Goal: Task Accomplishment & Management: Manage account settings

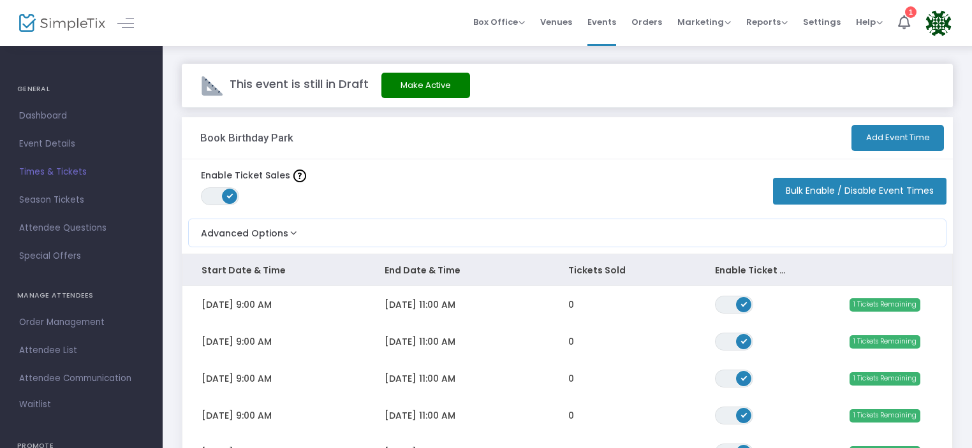
click at [858, 197] on button "Bulk Enable / Disable Event Times" at bounding box center [859, 191] width 173 height 27
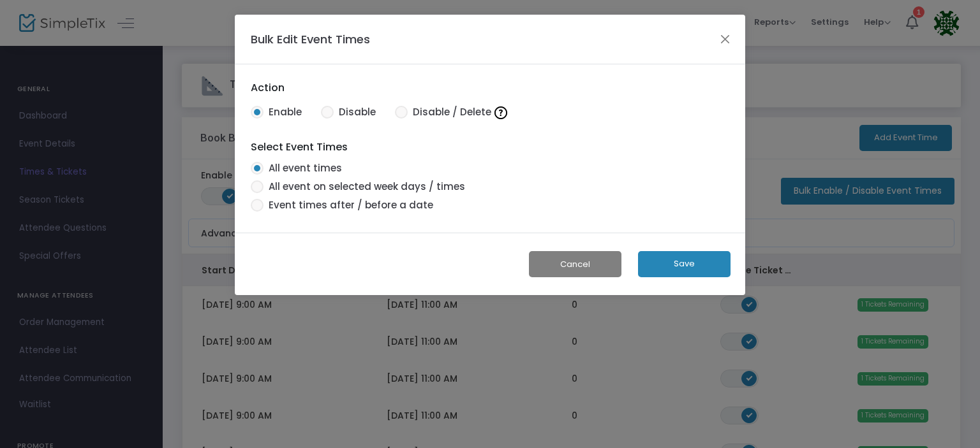
click at [651, 259] on button "Save" at bounding box center [684, 264] width 92 height 26
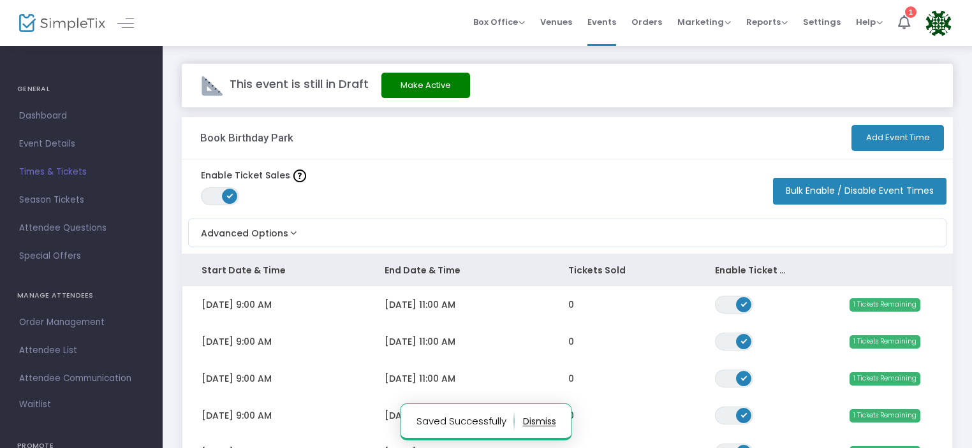
click at [883, 142] on button "Add Event Time" at bounding box center [897, 138] width 92 height 26
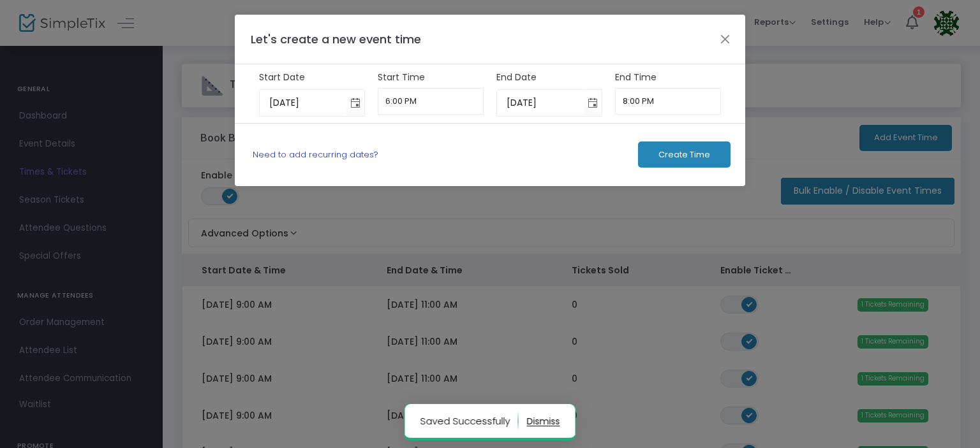
click at [315, 149] on link "Need to add recurring dates?" at bounding box center [316, 155] width 126 height 12
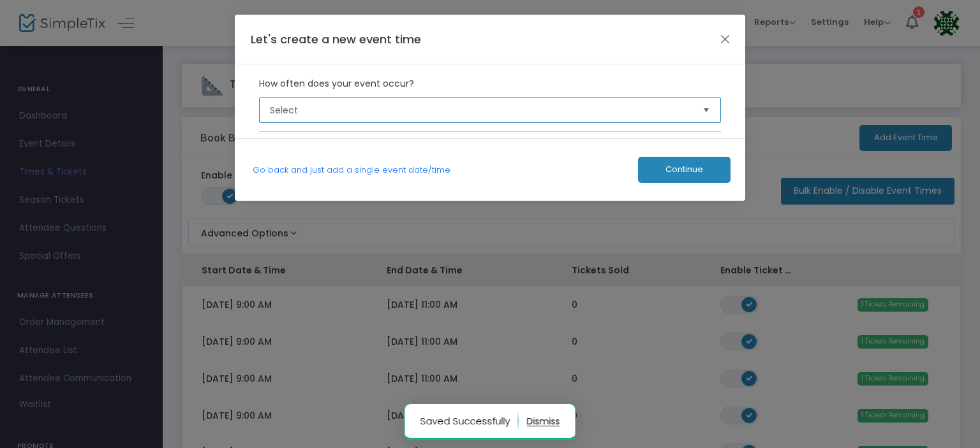
click at [344, 106] on span "Select" at bounding box center [481, 110] width 423 height 13
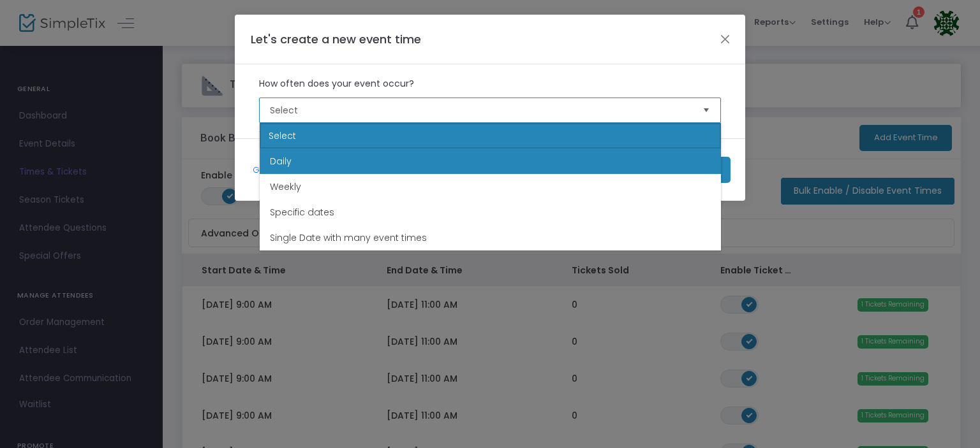
click at [320, 168] on li "Daily" at bounding box center [490, 162] width 461 height 26
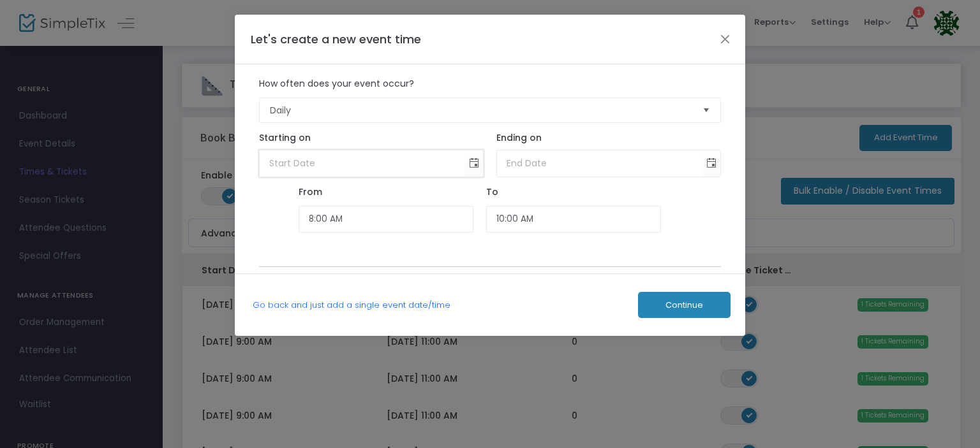
type input "month/day/year"
click at [325, 162] on input "month/day/year" at bounding box center [363, 164] width 206 height 26
click at [471, 165] on span "Toggle calendar" at bounding box center [474, 163] width 21 height 21
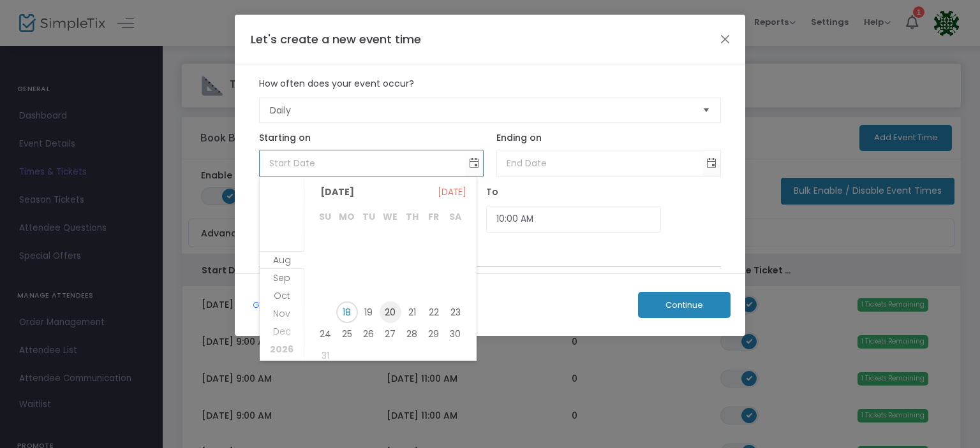
click at [390, 314] on span "20" at bounding box center [390, 313] width 22 height 22
type input "8/20/2025"
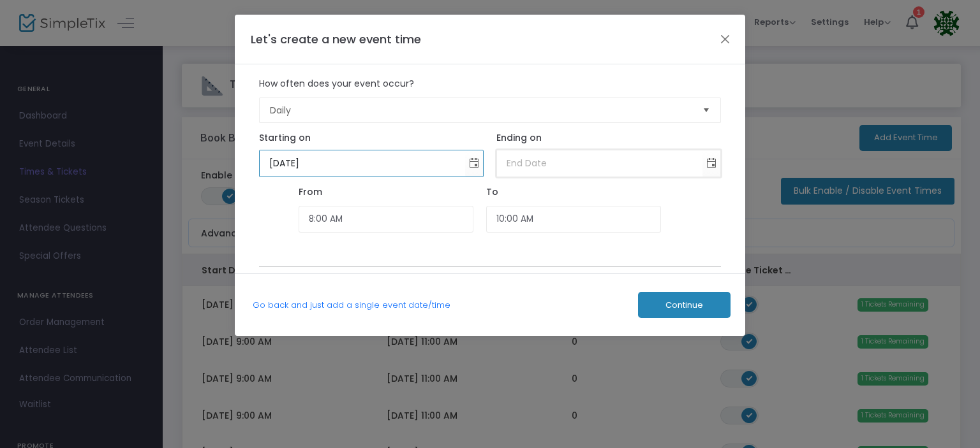
click at [571, 169] on input at bounding box center [600, 164] width 206 height 26
type input "month/day/year"
click at [711, 164] on span "Toggle calendar" at bounding box center [711, 163] width 21 height 21
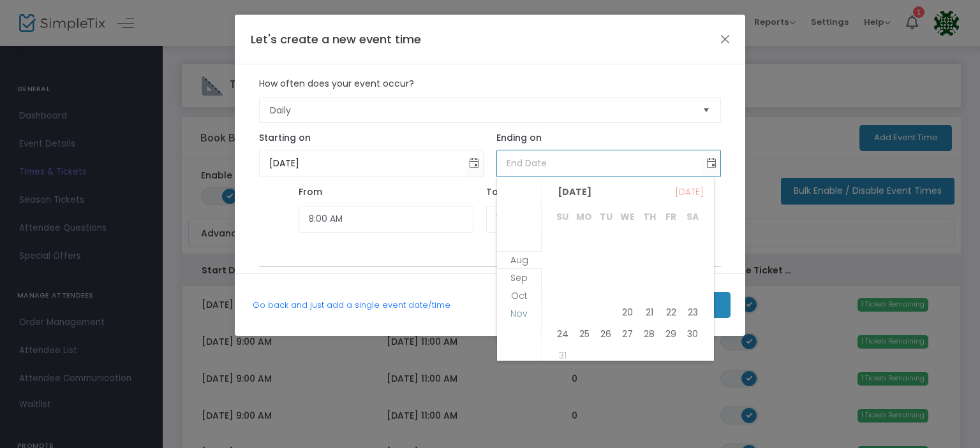
click at [513, 314] on span "Nov" at bounding box center [518, 313] width 17 height 13
click at [650, 301] on span "20" at bounding box center [649, 298] width 22 height 22
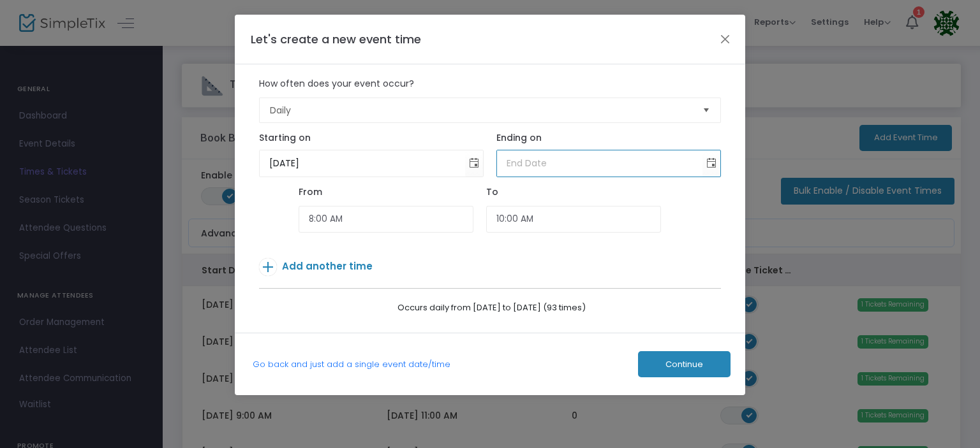
type input "11/20/2025"
click at [348, 223] on input "8:00 AM" at bounding box center [385, 219] width 175 height 27
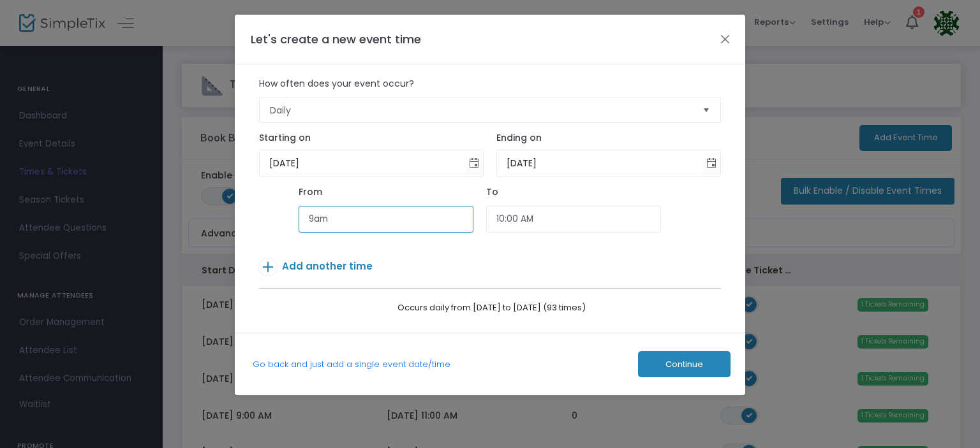
type input "9am"
type input "11:00 AM"
type input "9:00 AM"
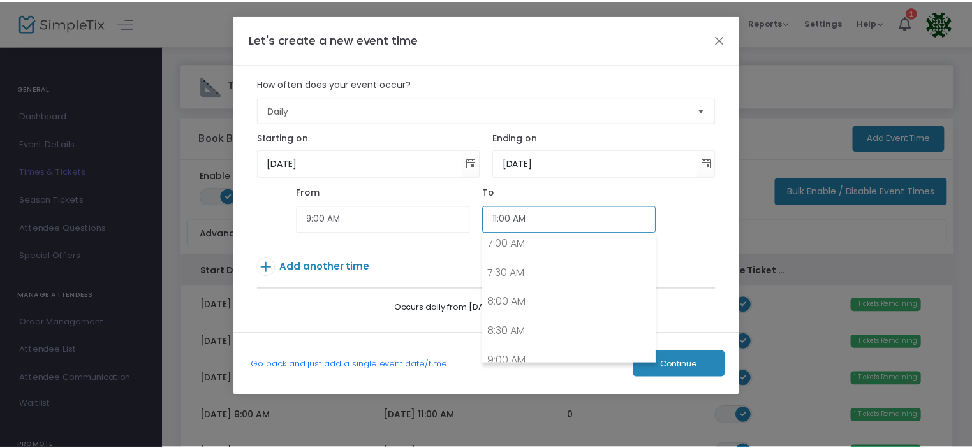
scroll to position [589, 0]
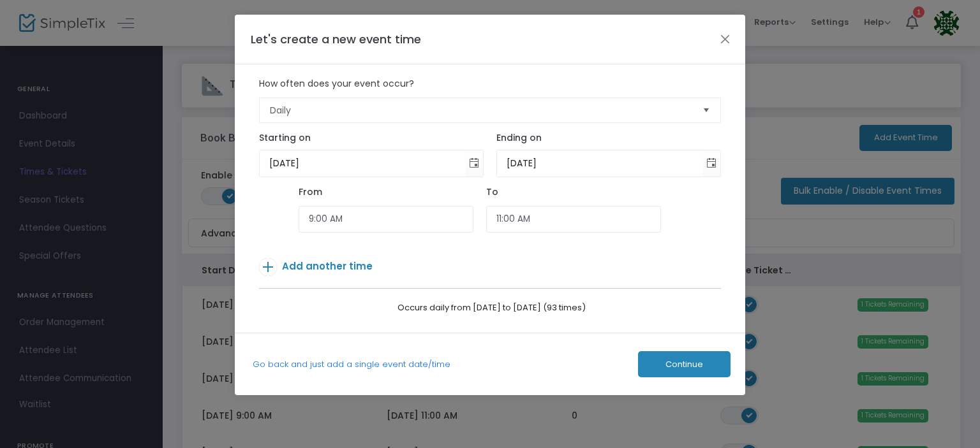
click at [332, 268] on span "Add another time" at bounding box center [327, 266] width 91 height 13
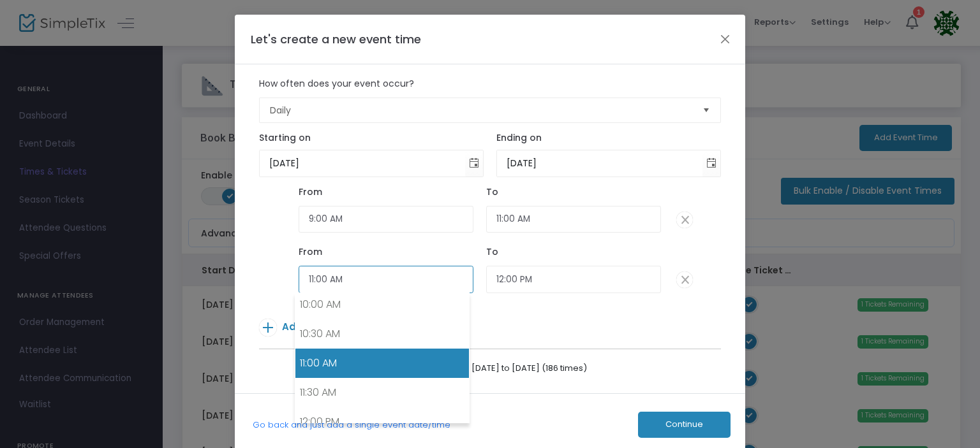
click at [361, 274] on input "11:00 AM" at bounding box center [385, 279] width 175 height 27
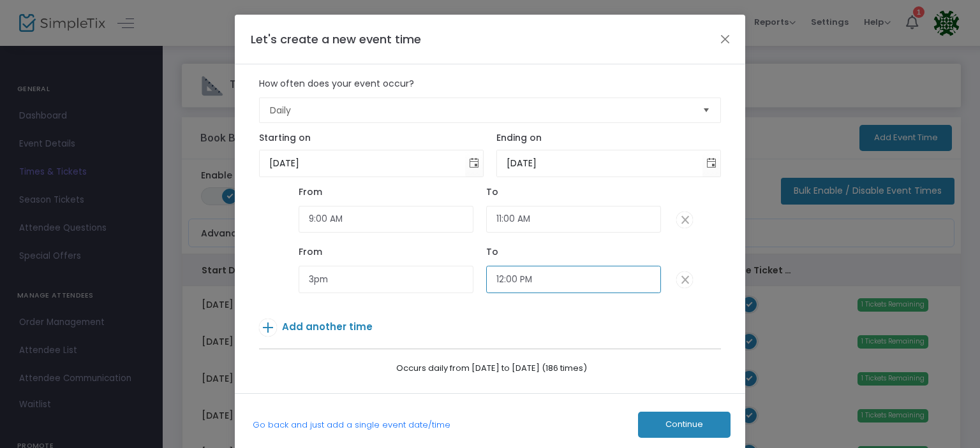
type input "3:00 PM"
type input "5:00 PM"
click at [327, 330] on span "Add another time" at bounding box center [327, 326] width 91 height 13
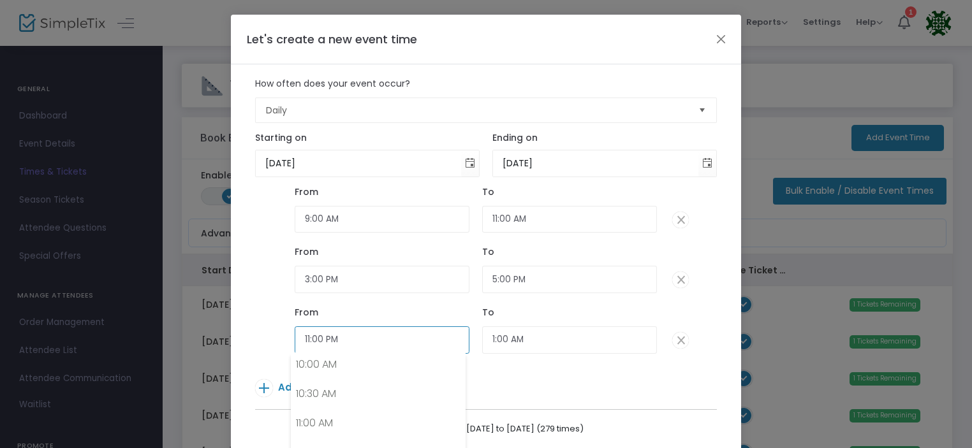
scroll to position [1265, 0]
click at [339, 334] on input "11:00 PM" at bounding box center [382, 340] width 175 height 27
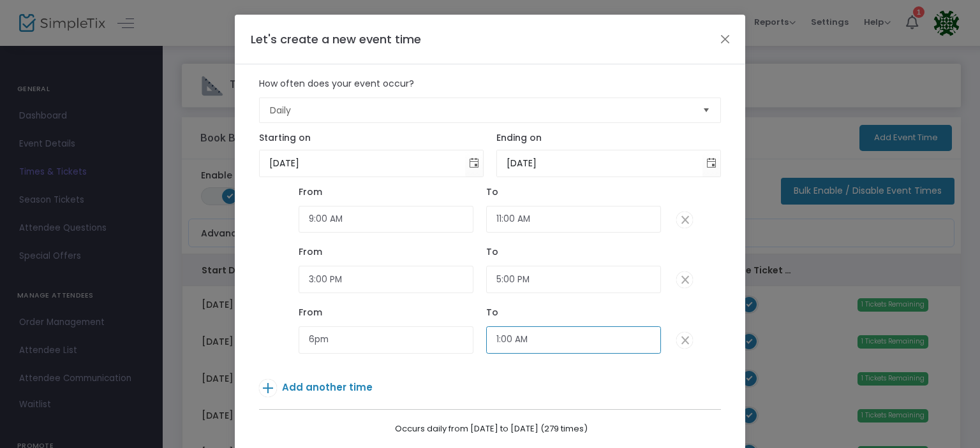
type input "6:00 PM"
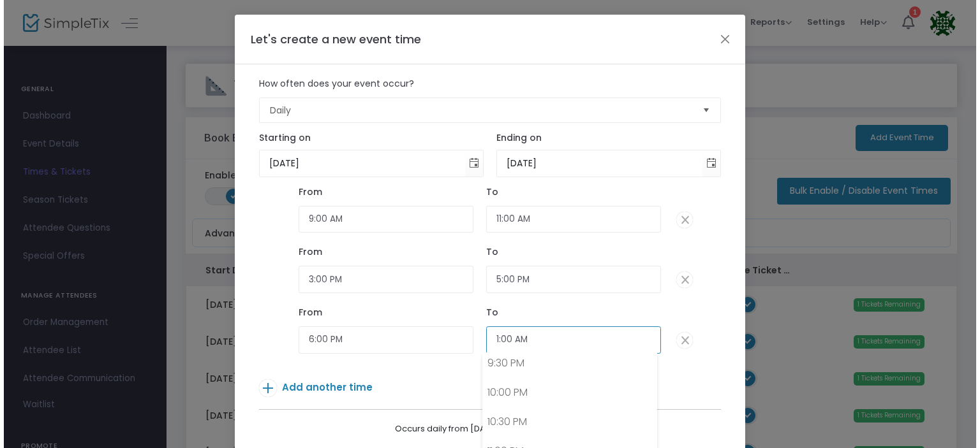
scroll to position [7, 0]
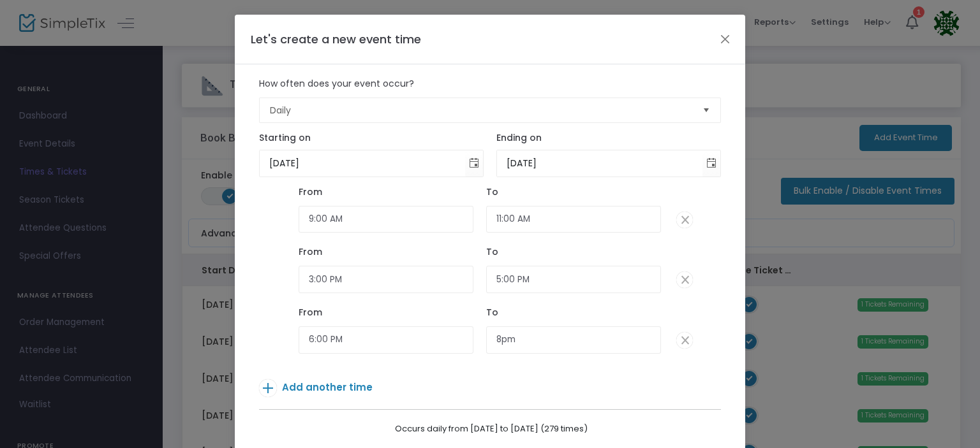
type input "8:00 PM"
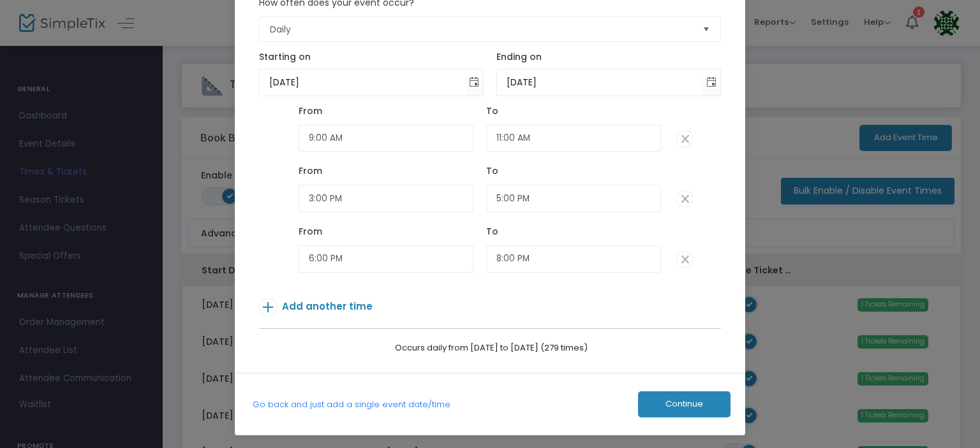
click at [328, 304] on span "Add another time" at bounding box center [327, 306] width 91 height 13
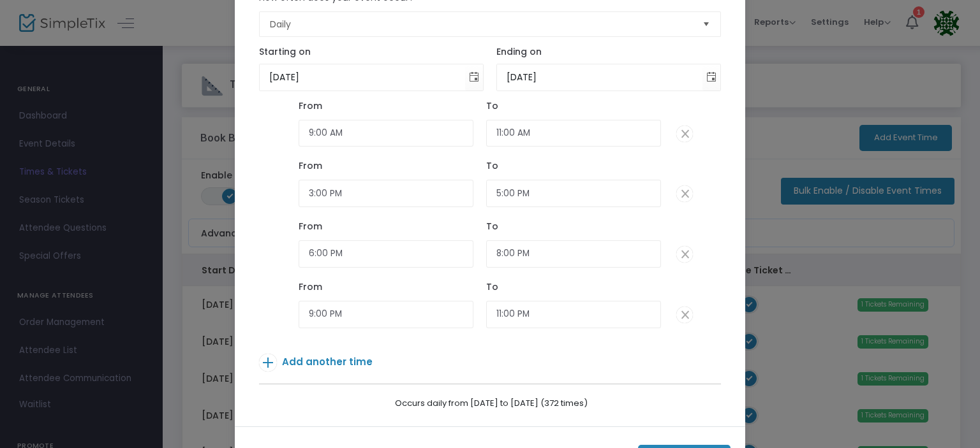
scroll to position [136, 0]
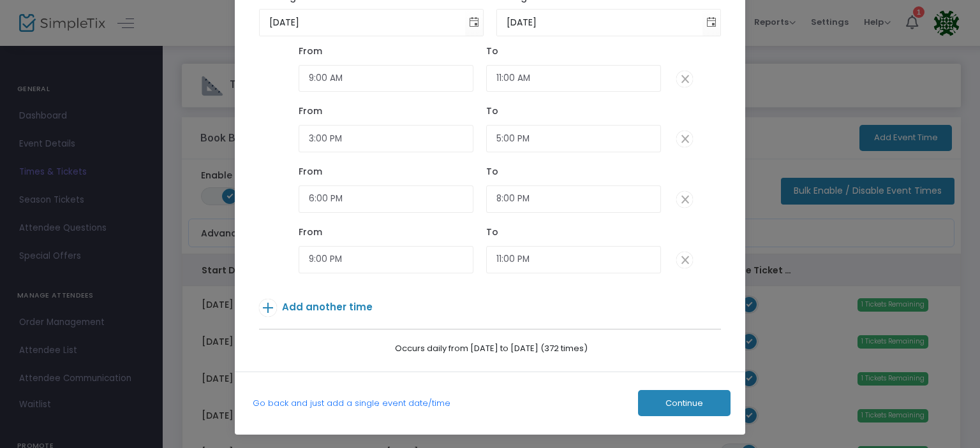
click at [681, 411] on button "Continue" at bounding box center [684, 403] width 92 height 26
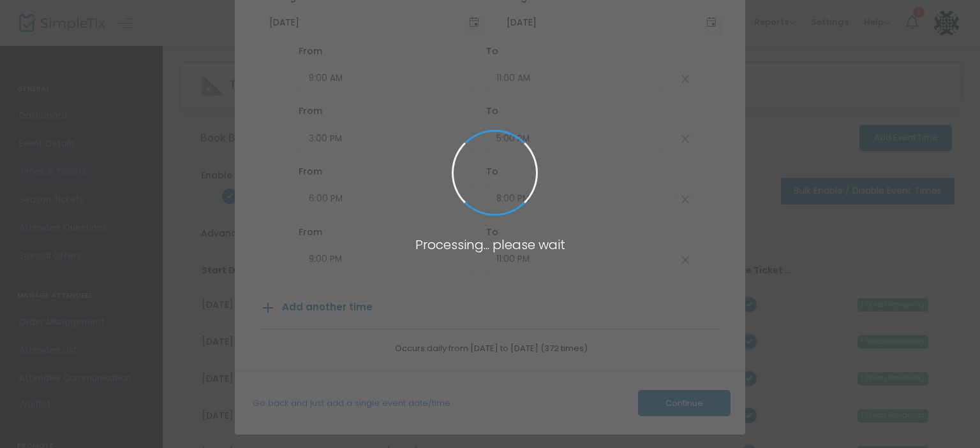
type input "1"
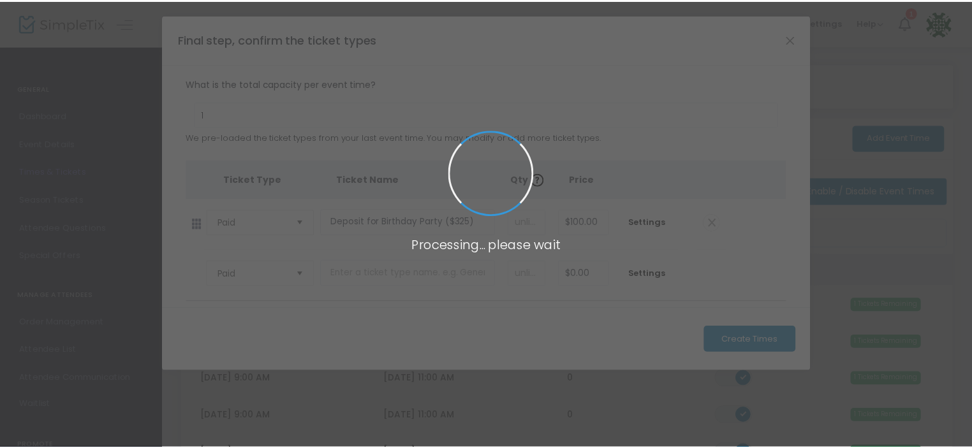
scroll to position [0, 0]
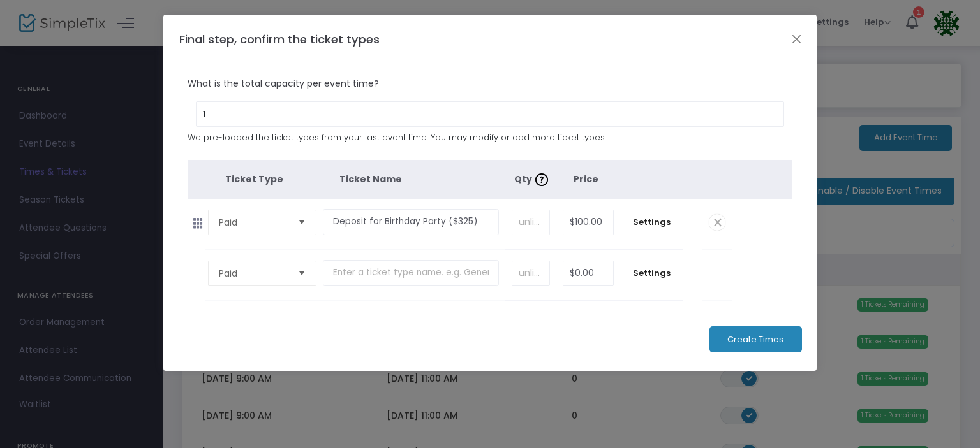
click at [791, 330] on button "Create Times" at bounding box center [755, 340] width 92 height 26
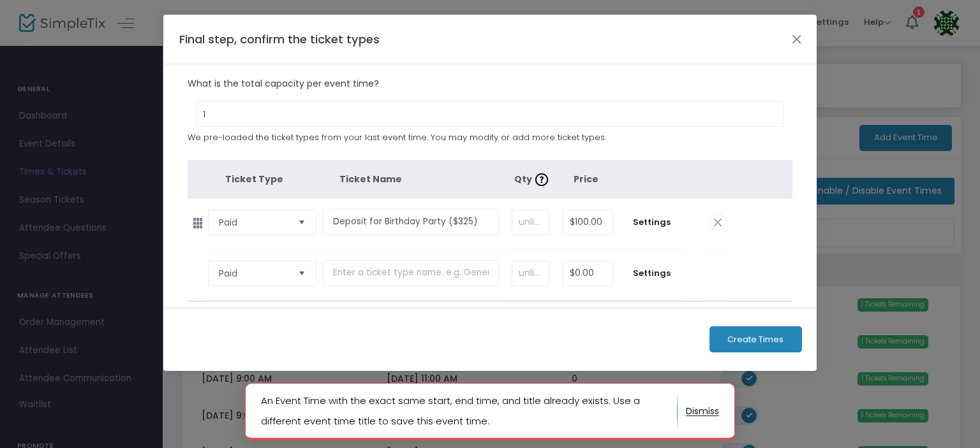
click at [742, 335] on span "Create Times" at bounding box center [755, 340] width 56 height 10
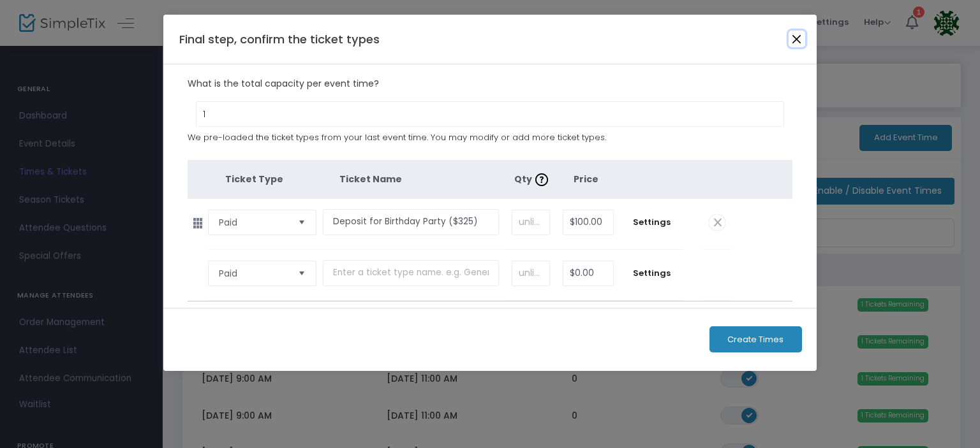
click at [797, 42] on button "Close" at bounding box center [796, 39] width 17 height 17
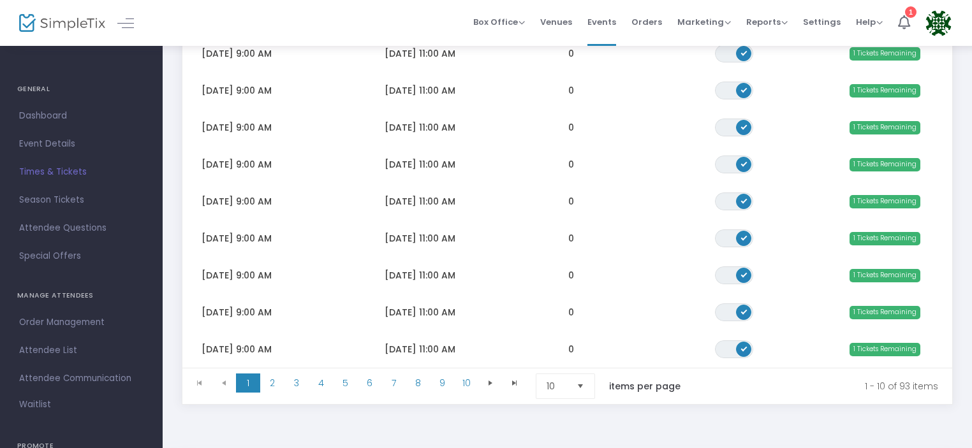
scroll to position [349, 0]
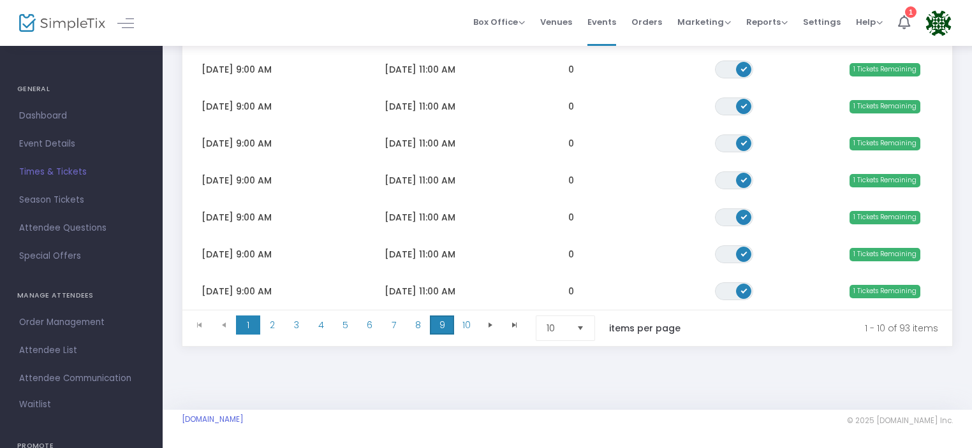
click at [444, 324] on span "9" at bounding box center [442, 325] width 24 height 19
click at [471, 323] on span "10" at bounding box center [466, 325] width 24 height 19
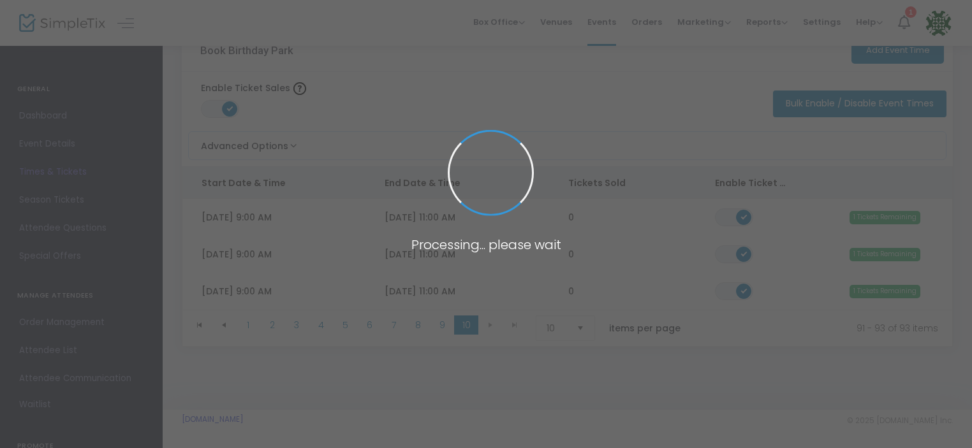
scroll to position [90, 0]
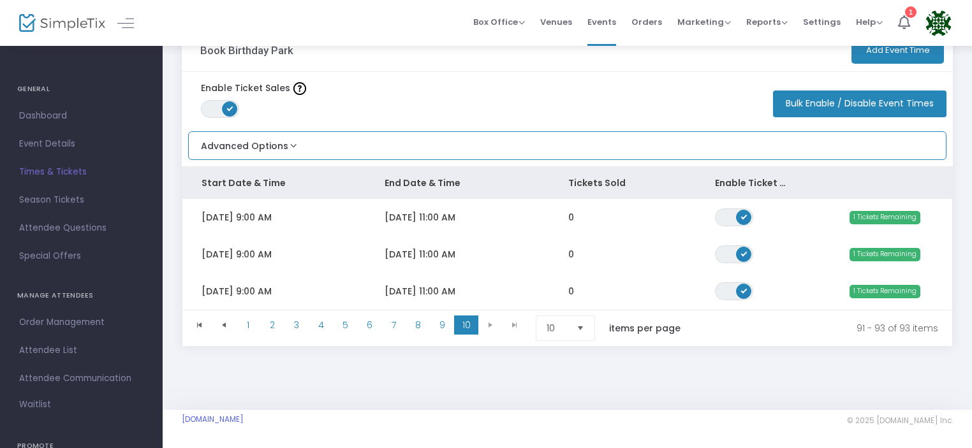
click at [290, 132] on button "Advanced Options" at bounding box center [244, 142] width 111 height 21
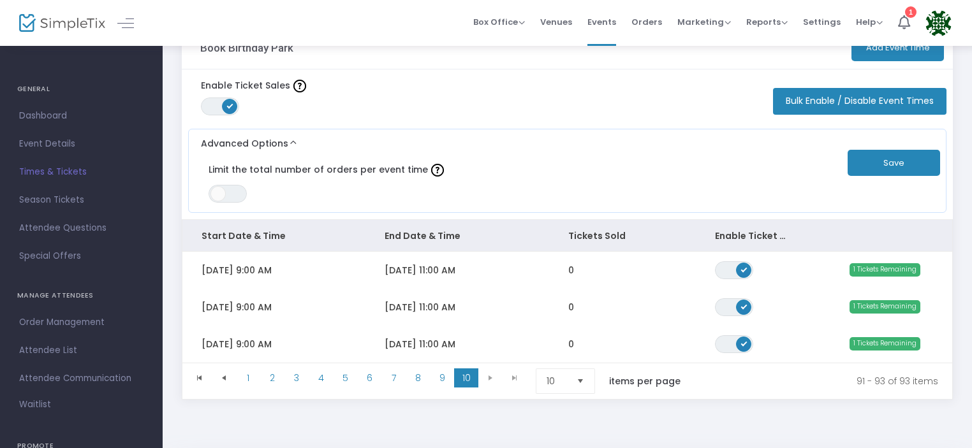
click at [896, 110] on button "Bulk Enable / Disable Event Times" at bounding box center [859, 101] width 173 height 27
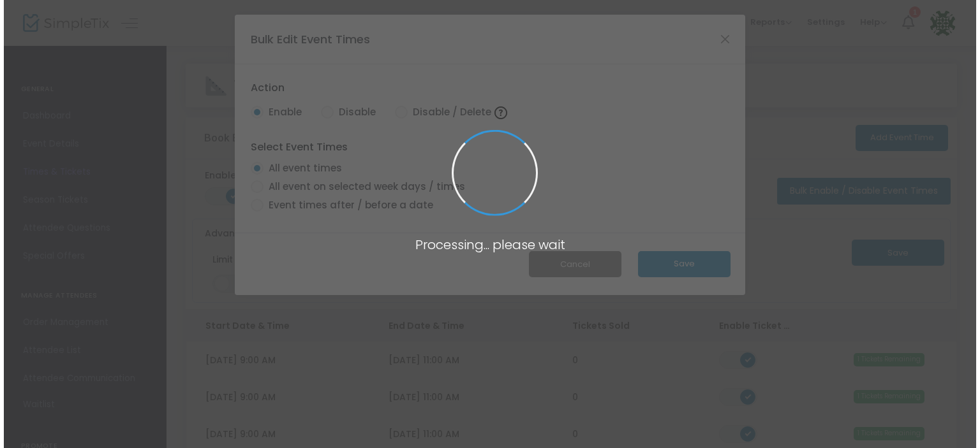
scroll to position [0, 0]
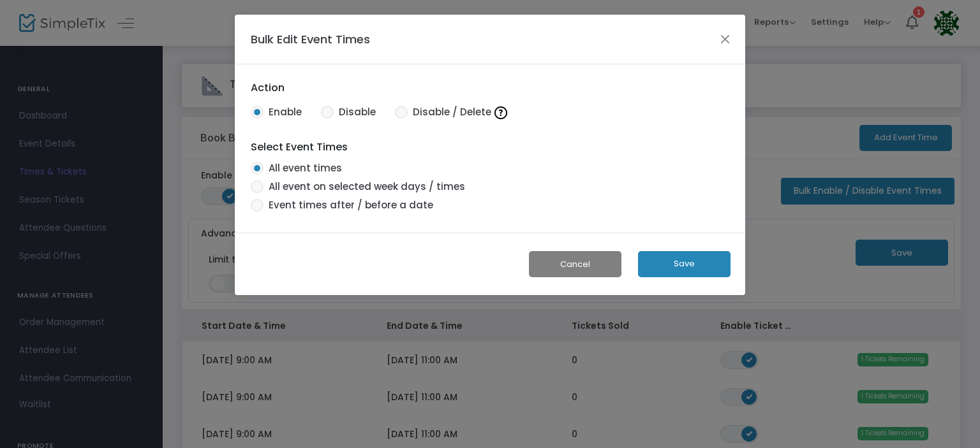
click at [400, 116] on span at bounding box center [401, 112] width 13 height 13
click at [400, 119] on input "Disable / Delete" at bounding box center [400, 119] width 1 height 1
radio input "true"
click at [682, 275] on button "Save" at bounding box center [684, 264] width 92 height 26
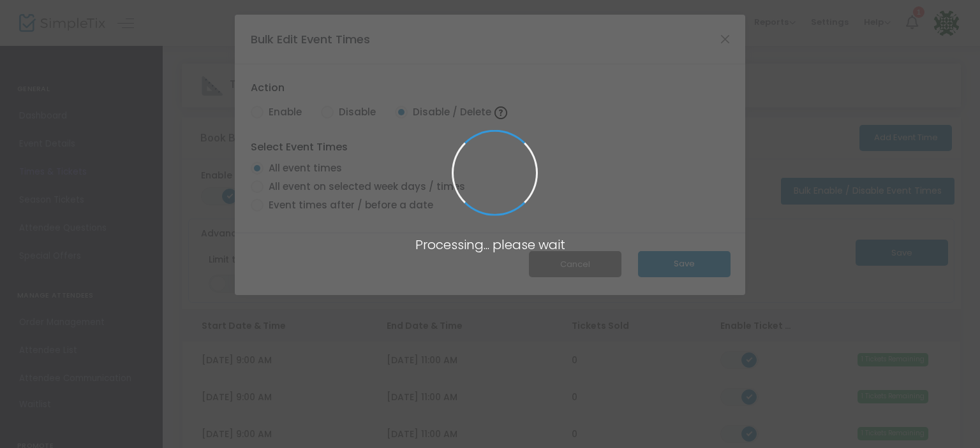
radio input "true"
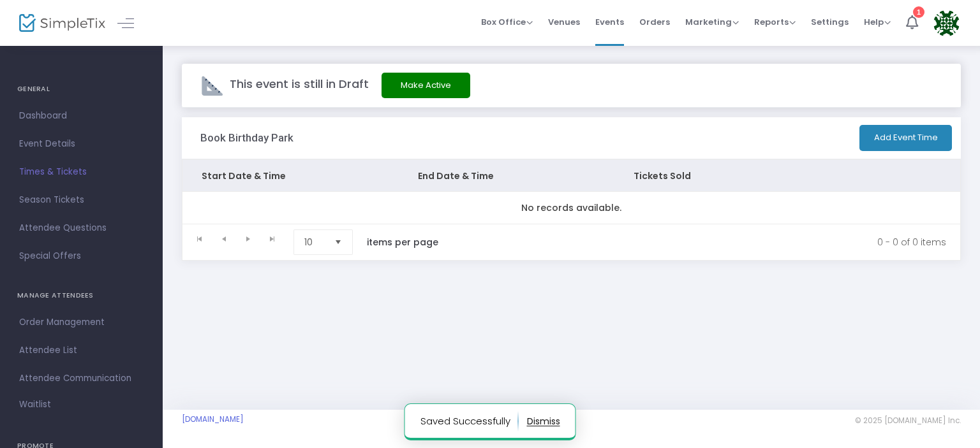
click at [910, 137] on button "Add Event Time" at bounding box center [905, 138] width 92 height 26
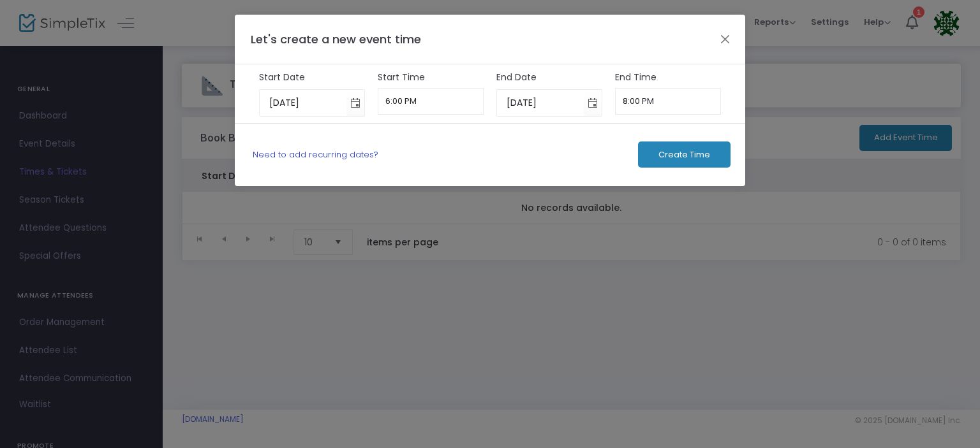
click at [339, 158] on link "Need to add recurring dates?" at bounding box center [316, 155] width 126 height 12
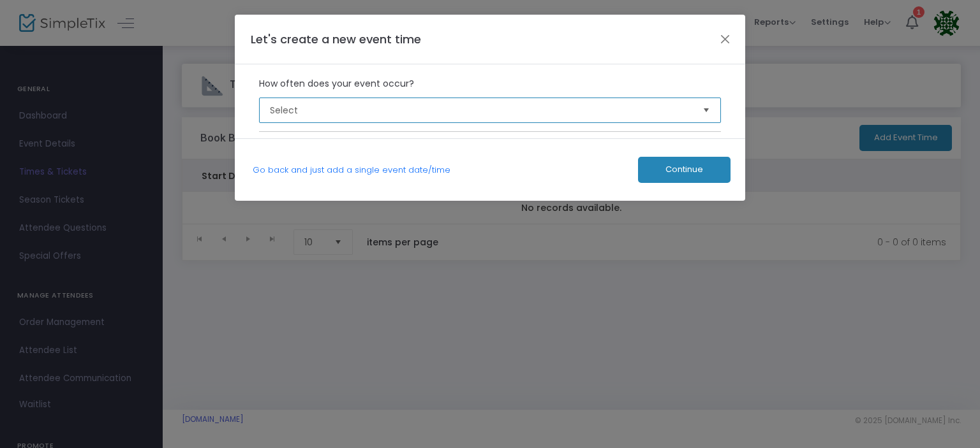
click at [403, 109] on span "Select" at bounding box center [481, 110] width 423 height 13
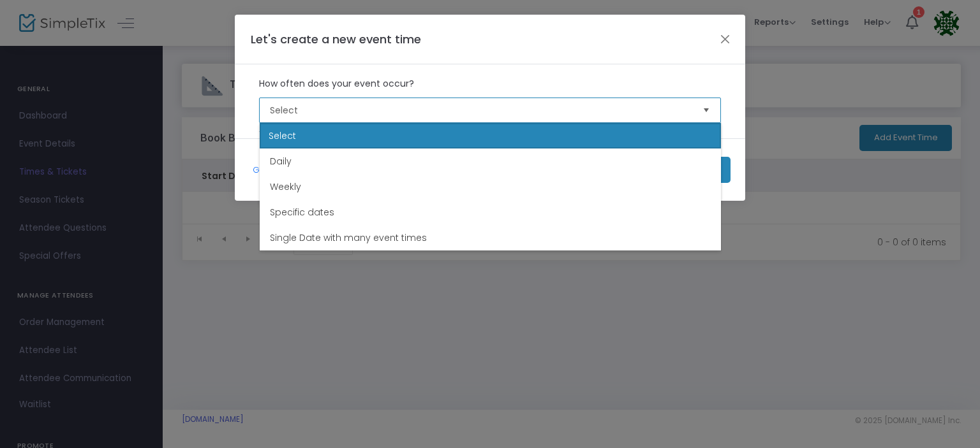
click at [372, 143] on div "Select" at bounding box center [490, 136] width 461 height 26
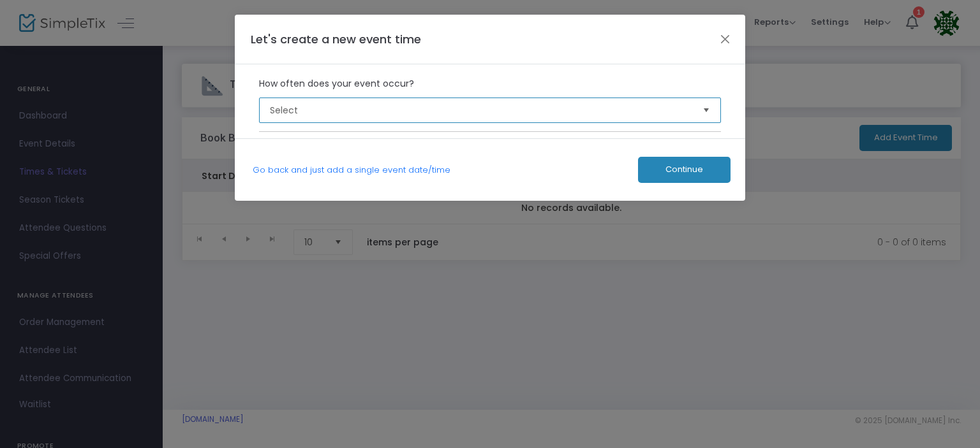
click at [382, 111] on span "Select" at bounding box center [481, 110] width 423 height 13
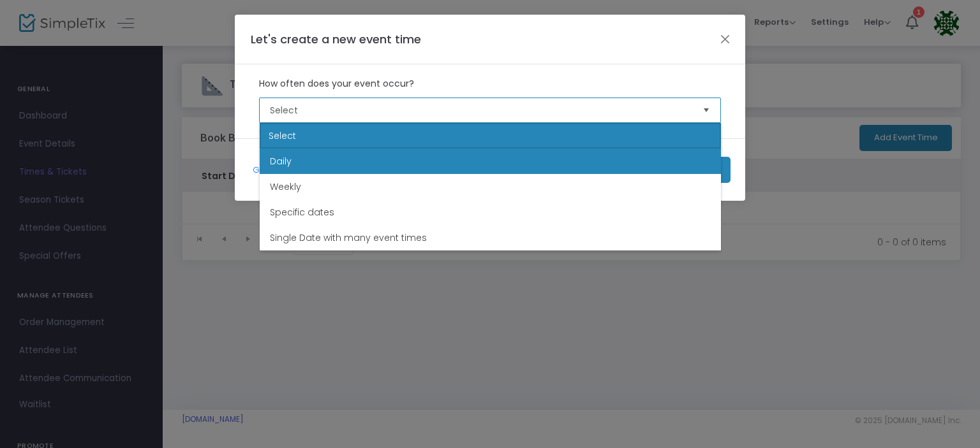
click at [339, 159] on li "Daily" at bounding box center [490, 162] width 461 height 26
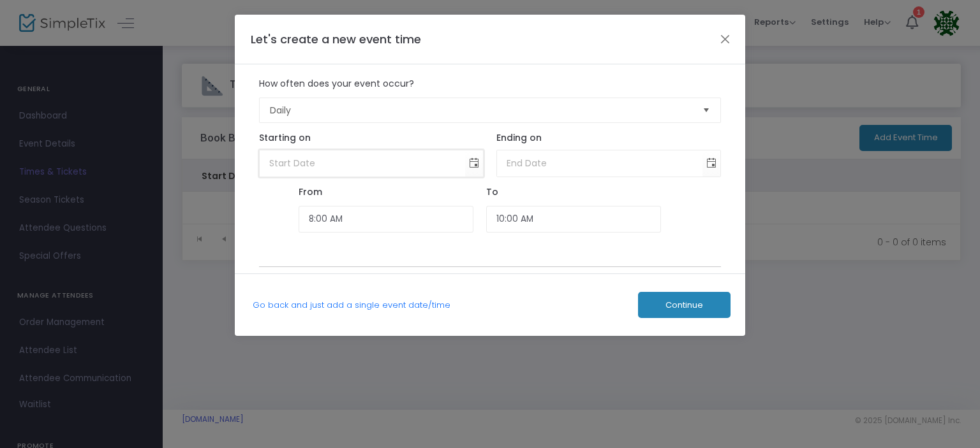
click at [350, 166] on input at bounding box center [363, 164] width 206 height 26
type input "month/day/year"
click at [473, 153] on span "Toggle calendar" at bounding box center [474, 163] width 21 height 21
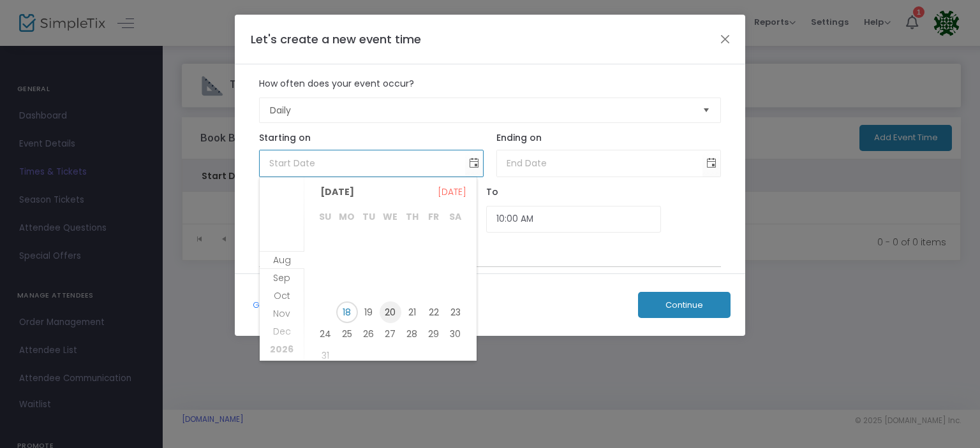
click at [398, 314] on span "20" at bounding box center [390, 313] width 22 height 22
type input "8/20/2025"
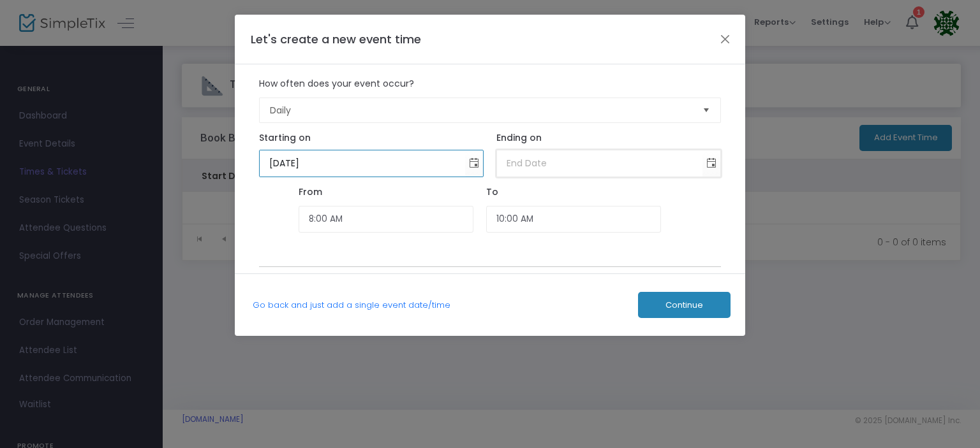
click at [622, 156] on input at bounding box center [600, 164] width 206 height 26
type input "month/day/year"
click at [717, 163] on span "Toggle calendar" at bounding box center [711, 163] width 21 height 21
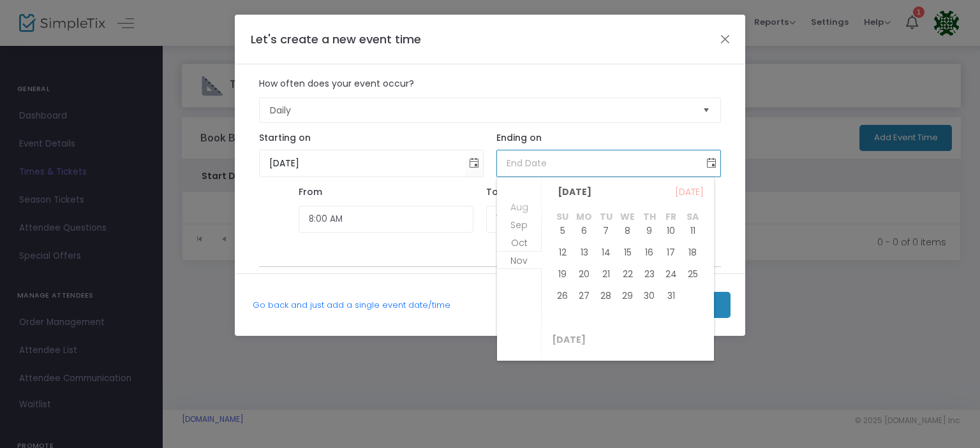
scroll to position [493, 0]
click at [650, 304] on span "20" at bounding box center [649, 298] width 22 height 22
type input "11/20/2025"
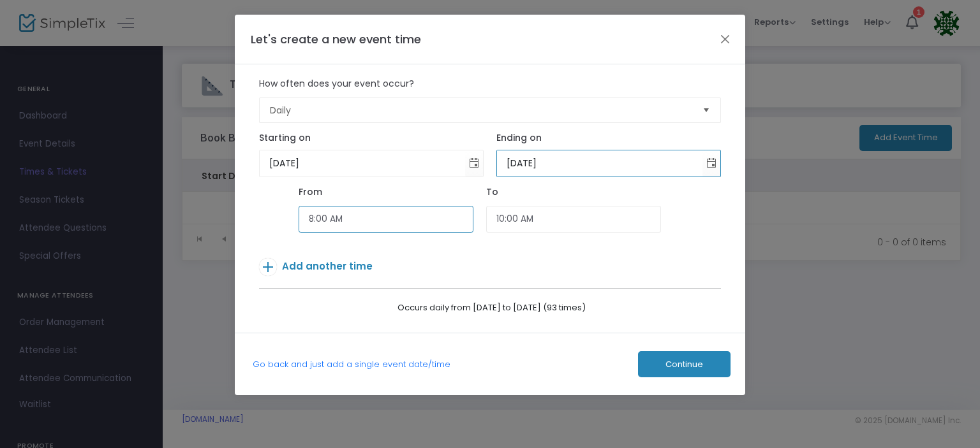
click at [430, 216] on input "8:00 AM" at bounding box center [385, 219] width 175 height 27
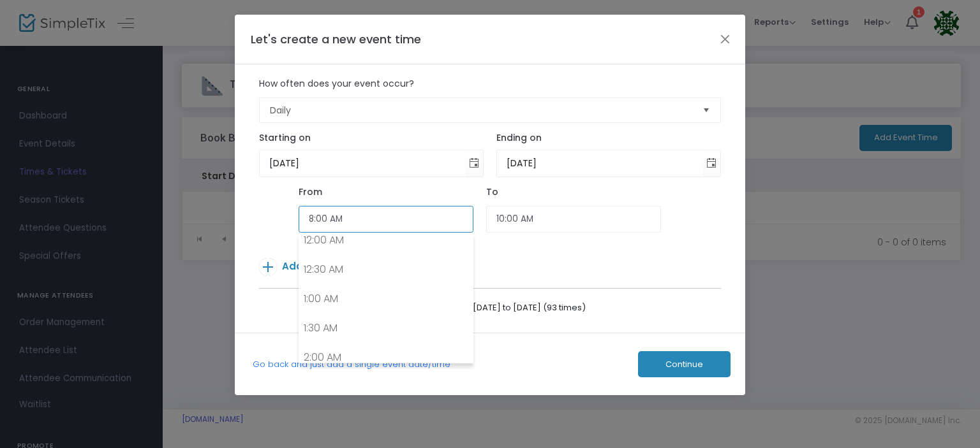
scroll to position [415, 0]
type input "9am"
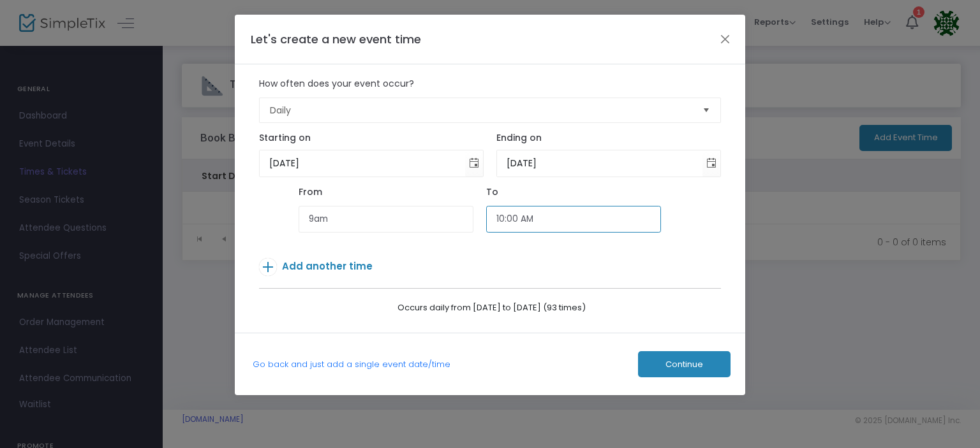
type input "11:00 AM"
type input "9:00 AM"
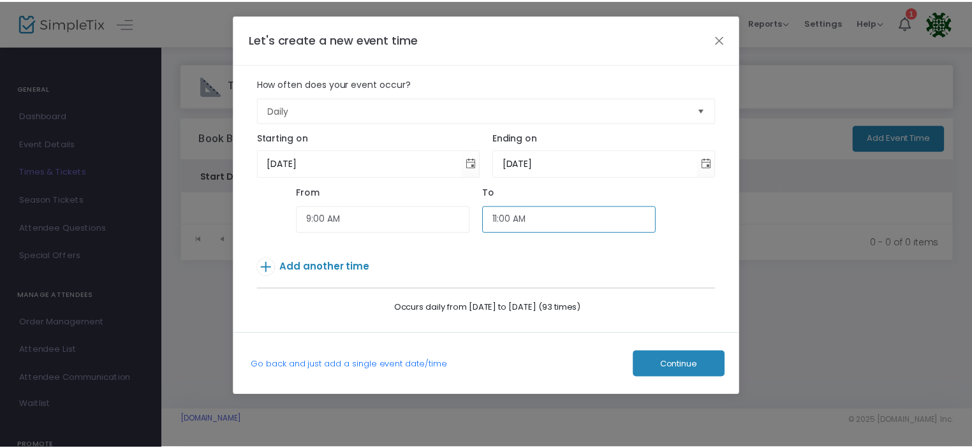
scroll to position [589, 0]
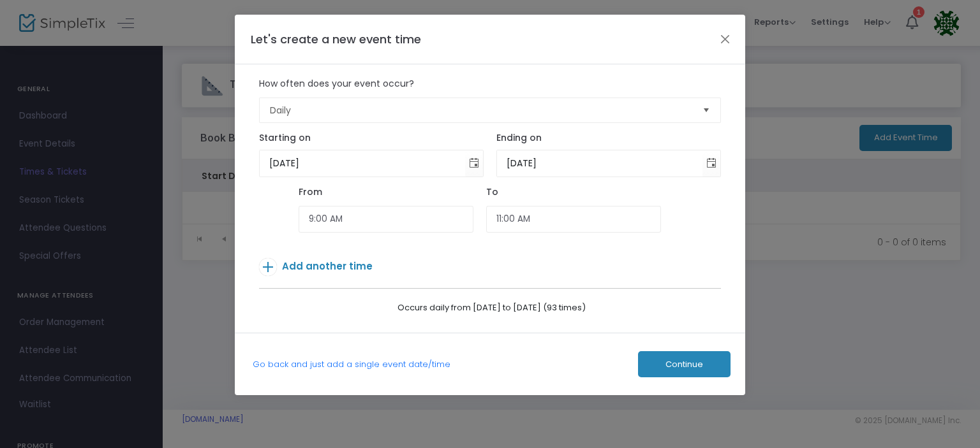
click at [358, 265] on span "Add another time" at bounding box center [327, 266] width 91 height 13
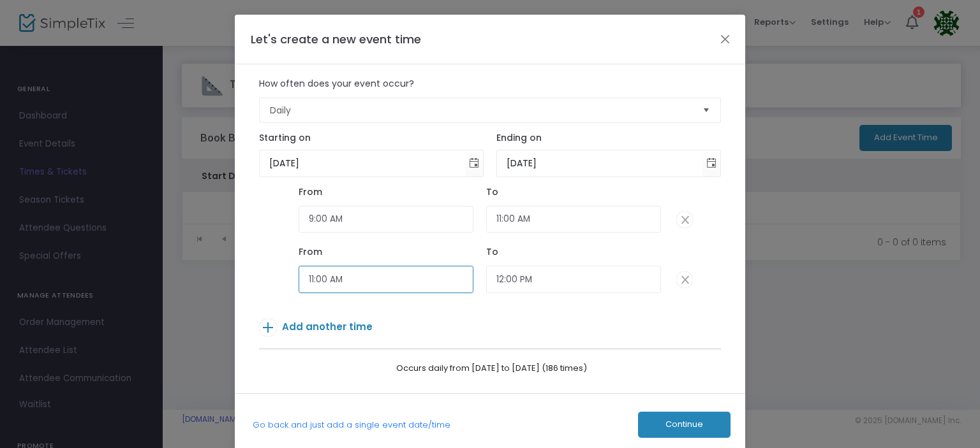
click at [386, 282] on input "11:00 AM" at bounding box center [385, 279] width 175 height 27
type input "12:00 PM"
type input "2:00 PM"
click at [337, 320] on span "Add another time" at bounding box center [327, 326] width 91 height 13
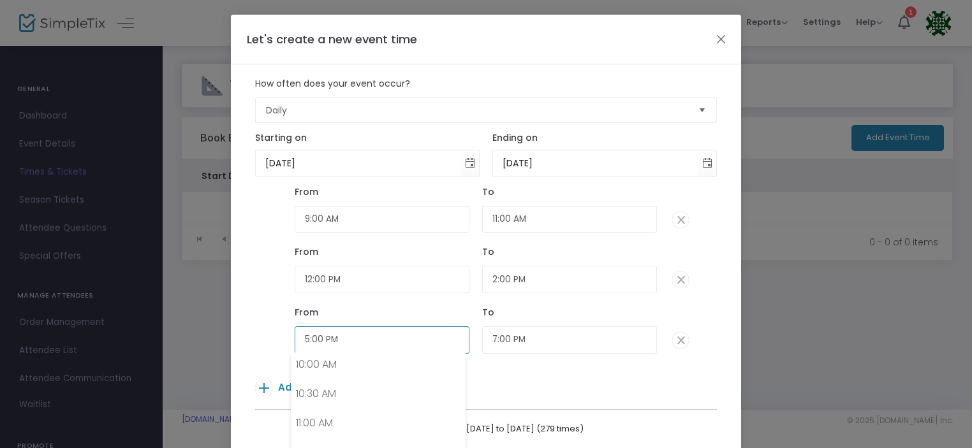
scroll to position [938, 0]
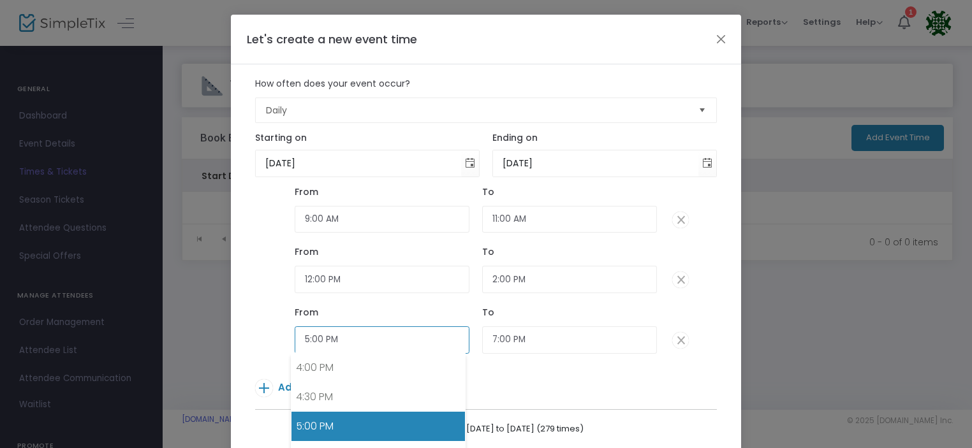
click at [340, 343] on input "5:00 PM" at bounding box center [382, 340] width 175 height 27
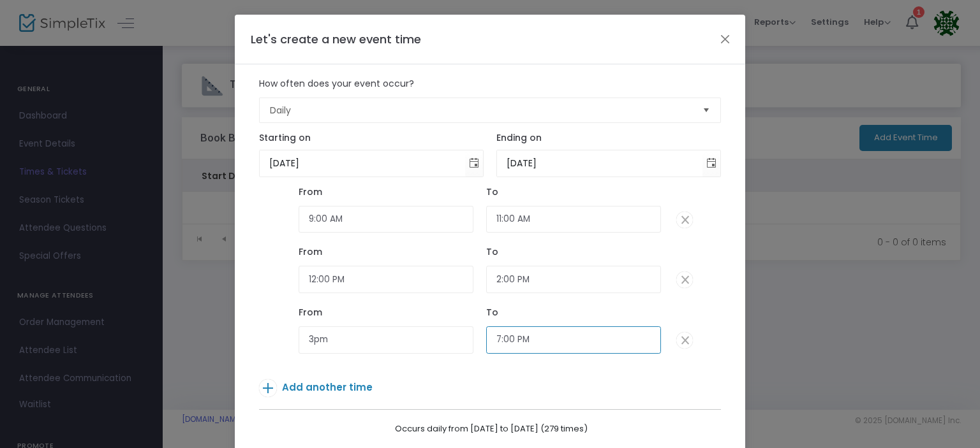
type input "3:00 PM"
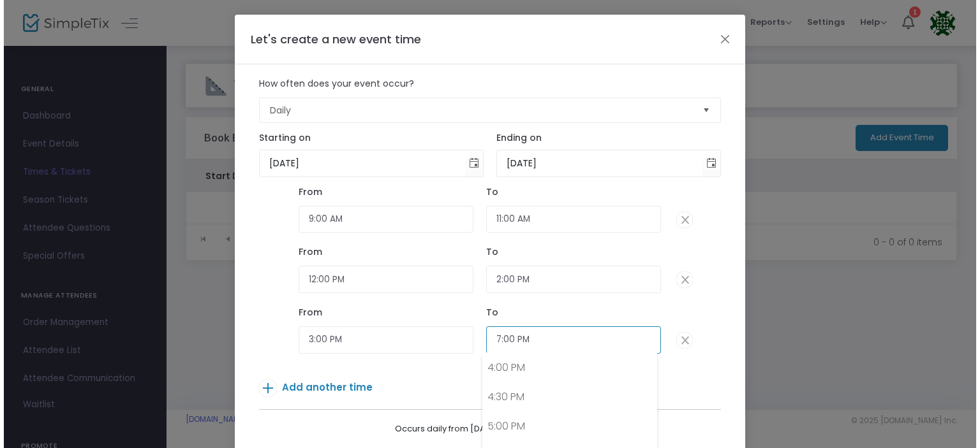
scroll to position [1054, 0]
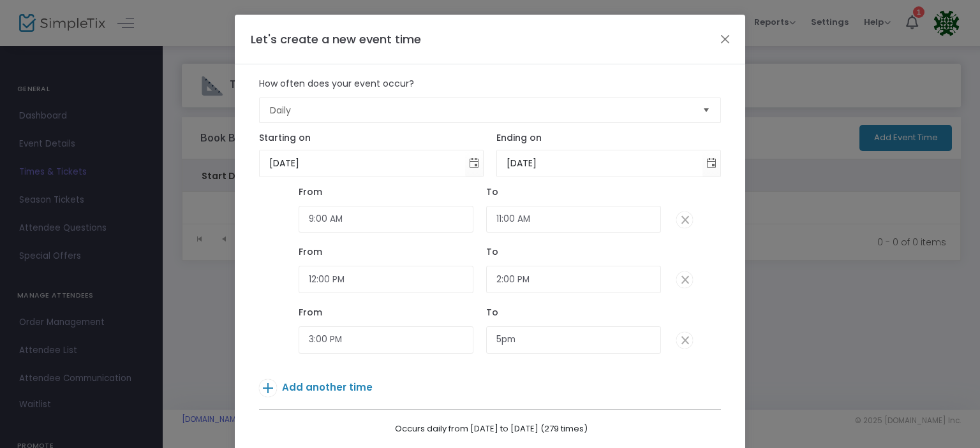
type input "5:00 PM"
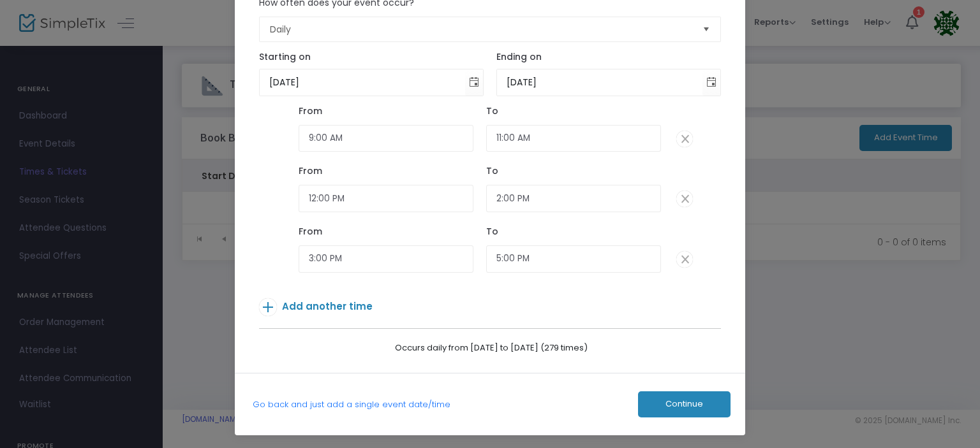
click at [348, 298] on p "Add another time" at bounding box center [470, 309] width 423 height 22
click at [350, 306] on span "Add another time" at bounding box center [327, 306] width 91 height 13
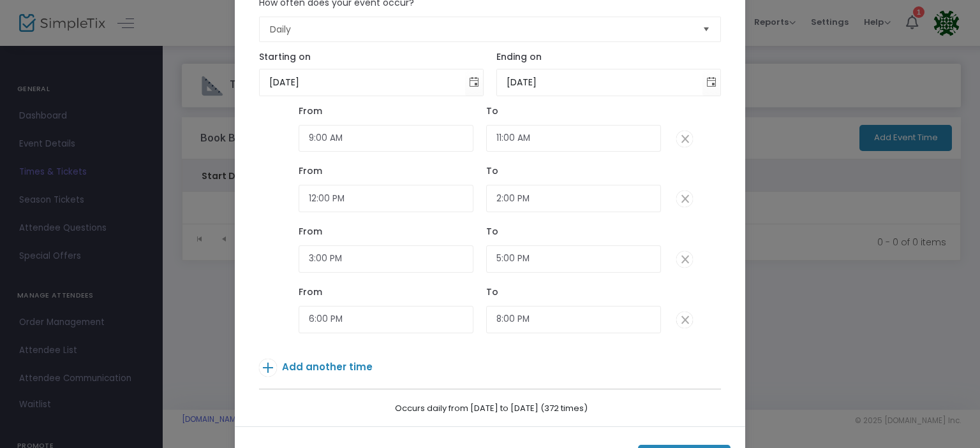
click at [352, 372] on span "Add another time" at bounding box center [327, 366] width 91 height 13
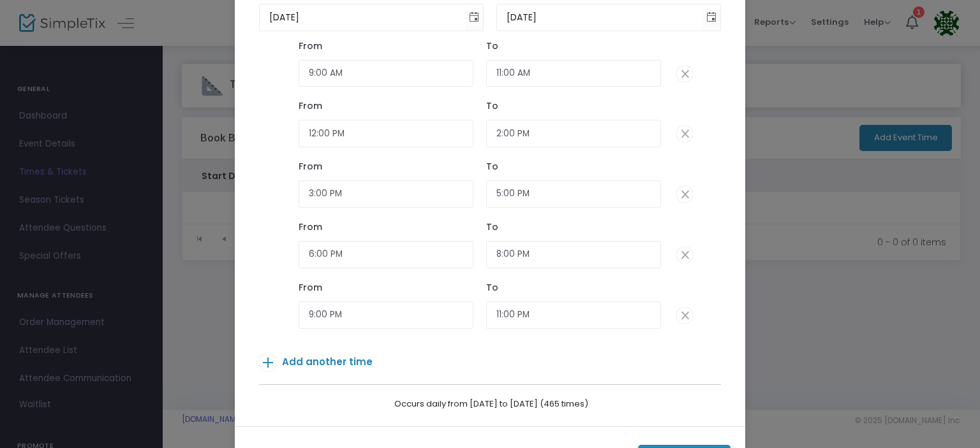
scroll to position [136, 0]
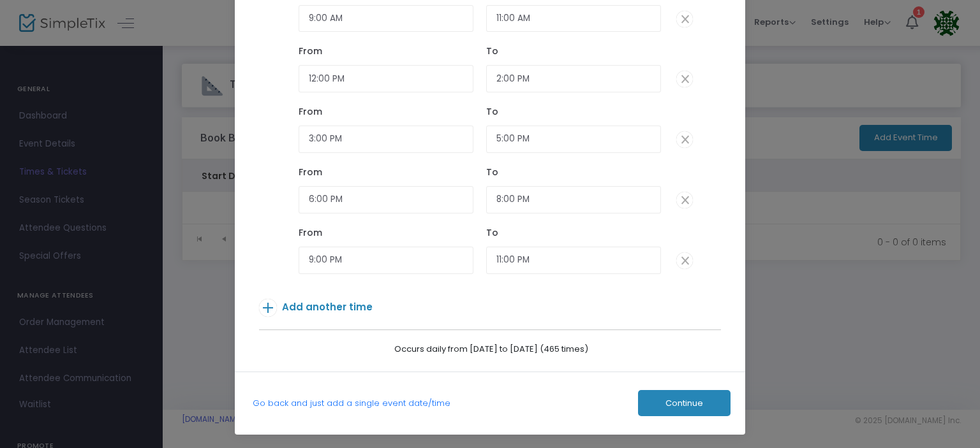
click at [687, 403] on span "Continue" at bounding box center [684, 404] width 38 height 10
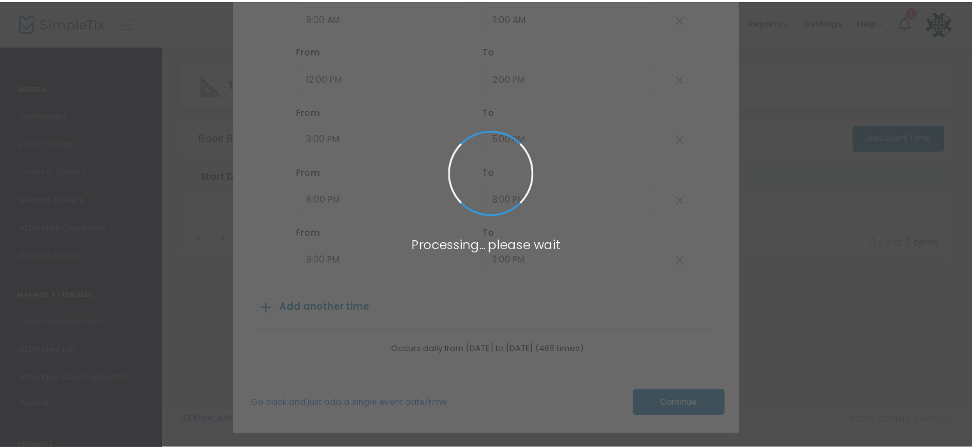
scroll to position [0, 0]
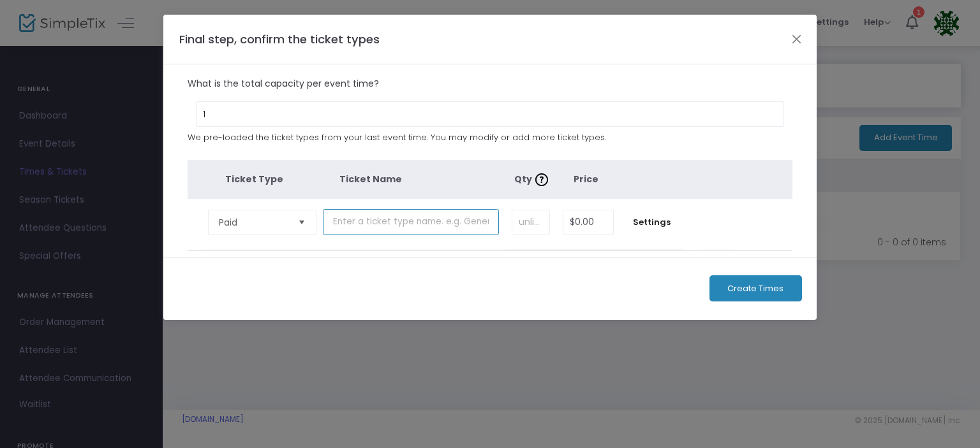
click at [357, 226] on input "text" at bounding box center [411, 222] width 176 height 26
type input "Deposit for Birthday Party ($325)"
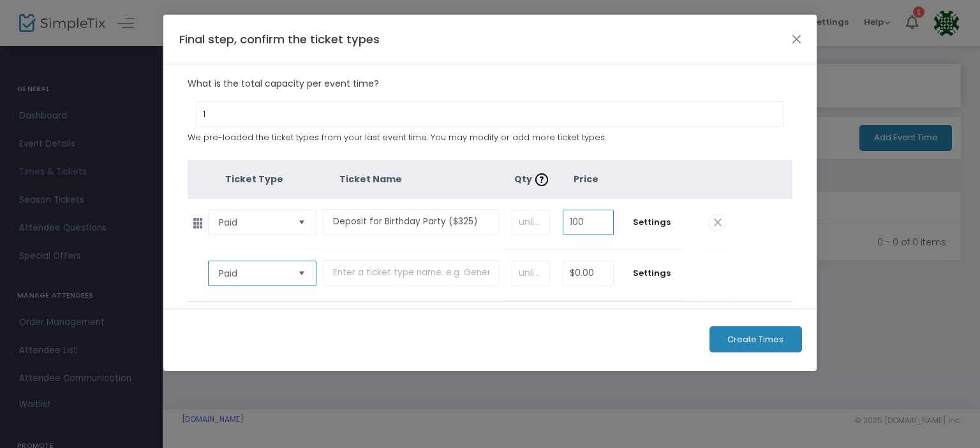
type input "$100.00"
click at [750, 339] on span "Create Times" at bounding box center [755, 340] width 56 height 10
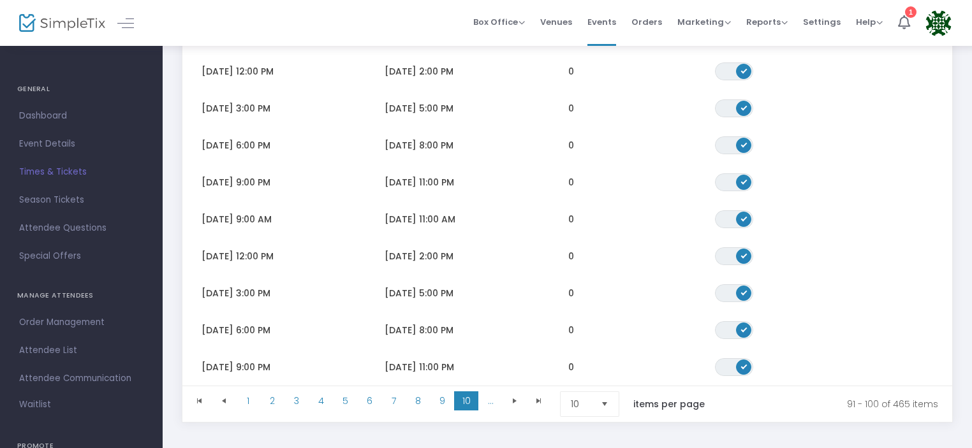
scroll to position [349, 0]
